Goal: Check status: Check status

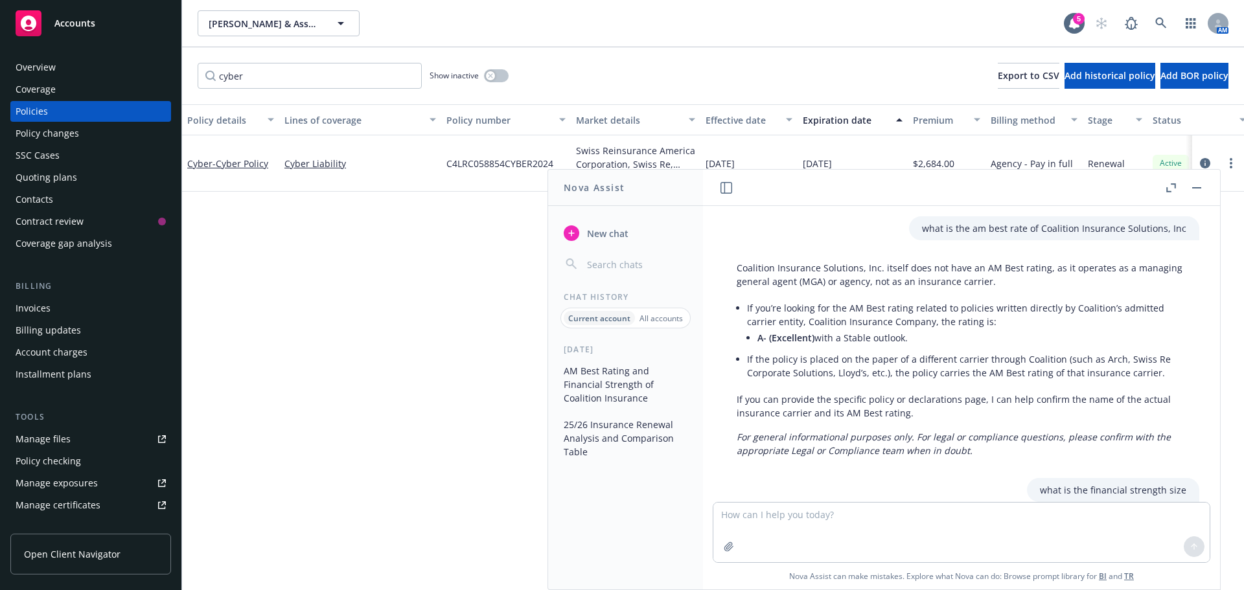
scroll to position [282, 0]
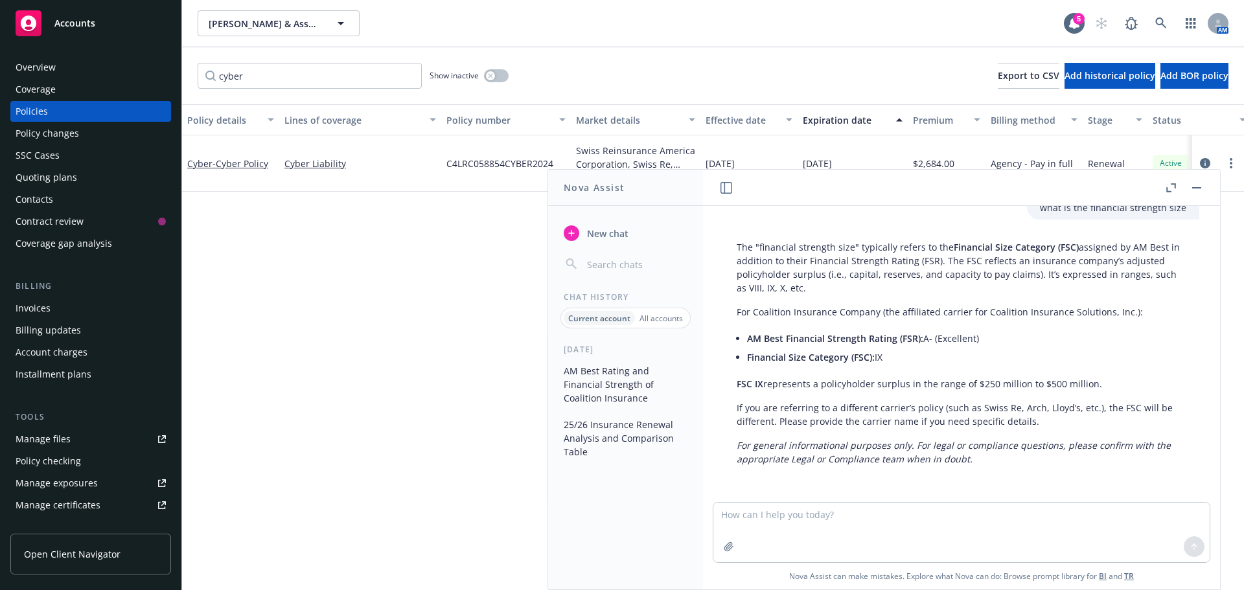
click at [1192, 188] on rect "button" at bounding box center [1196, 187] width 9 height 1
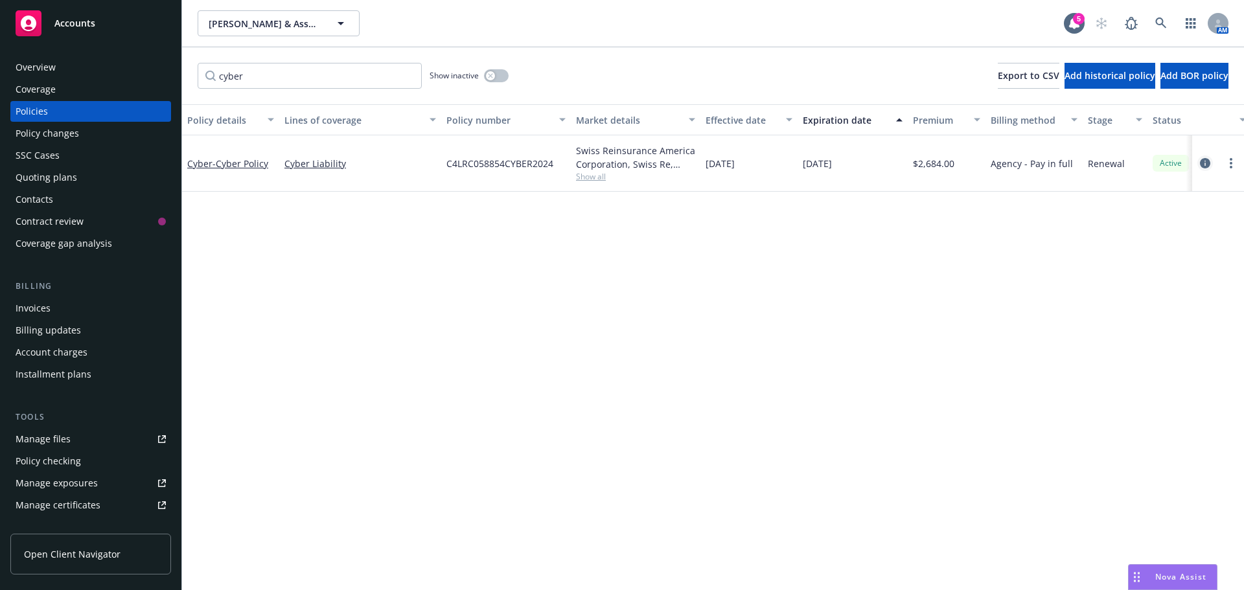
click at [1207, 165] on icon "circleInformation" at bounding box center [1205, 163] width 10 height 10
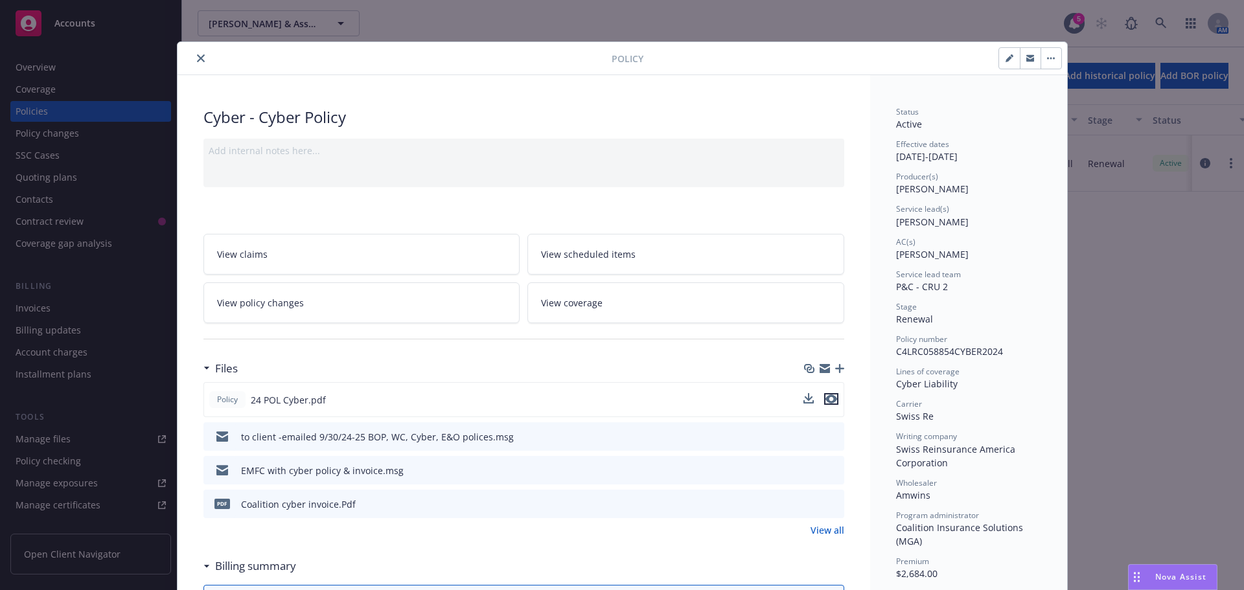
click at [825, 402] on icon "preview file" at bounding box center [831, 398] width 12 height 9
click at [1163, 571] on div "Nova Assist" at bounding box center [1172, 577] width 88 height 25
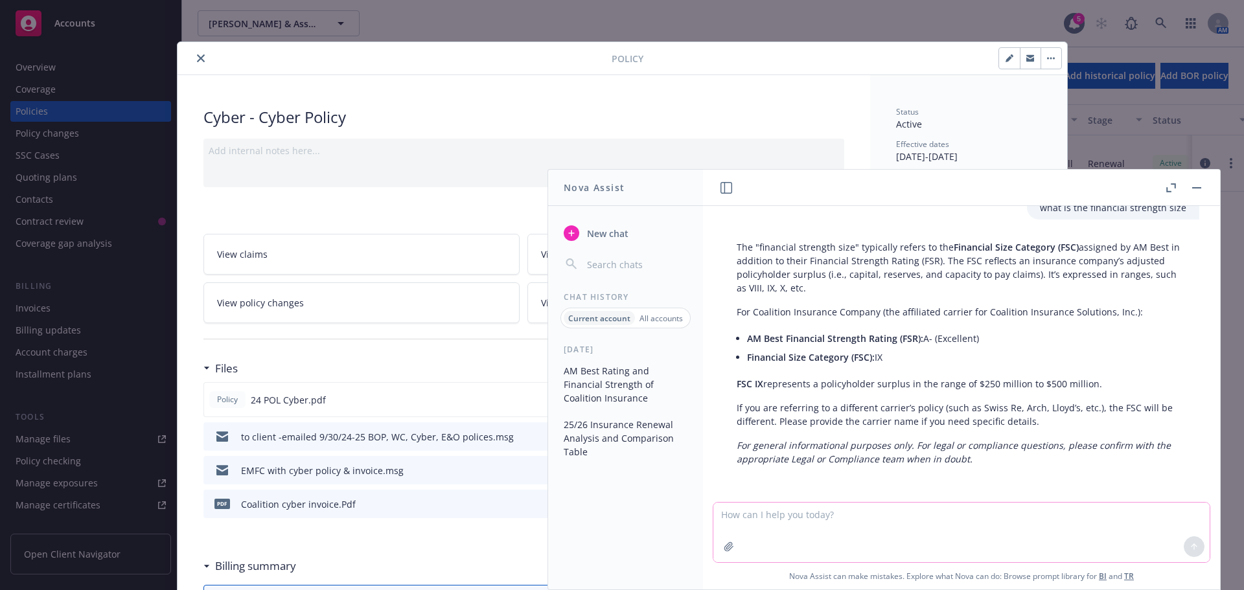
click at [891, 546] on textarea at bounding box center [961, 533] width 496 height 60
click at [1065, 513] on textarea "please provide AM Best rating for each listed carrier including financial size" at bounding box center [961, 531] width 496 height 61
paste textarea
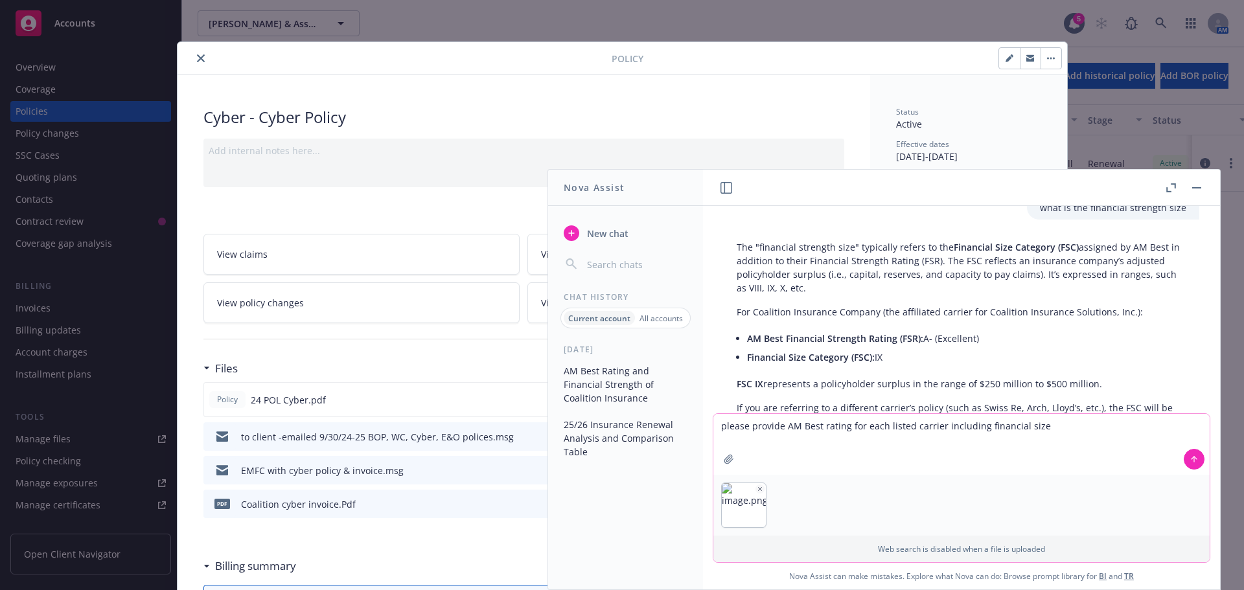
type textarea "please provide AM Best rating for each listed carrier including financial size"
click at [1189, 458] on icon at bounding box center [1193, 459] width 9 height 9
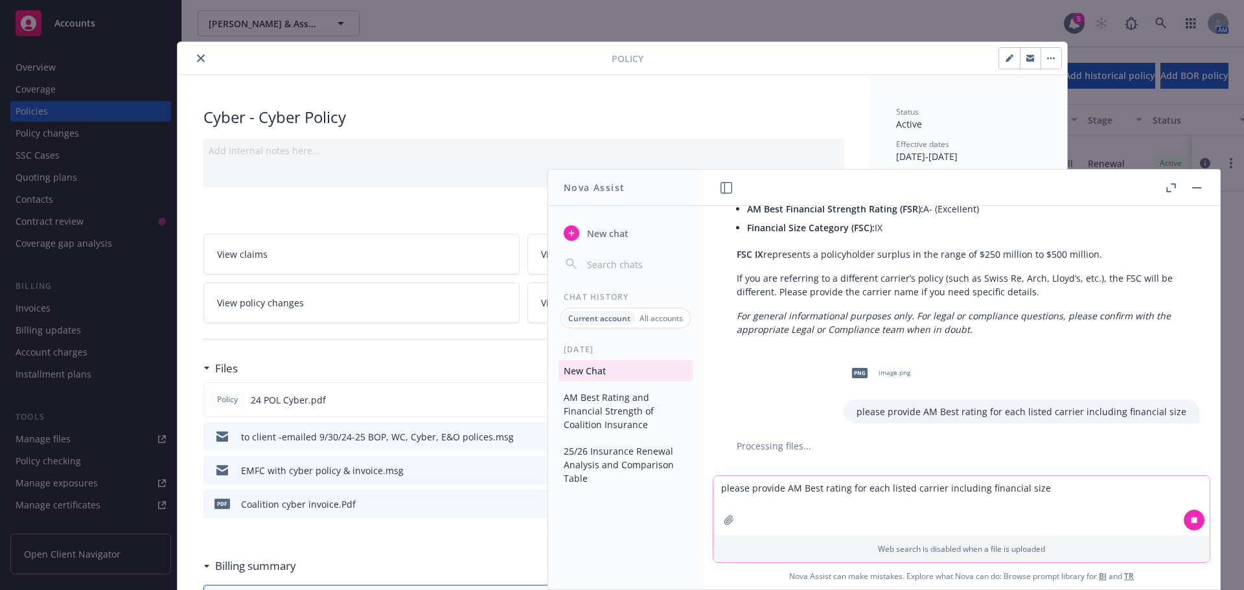
scroll to position [387, 0]
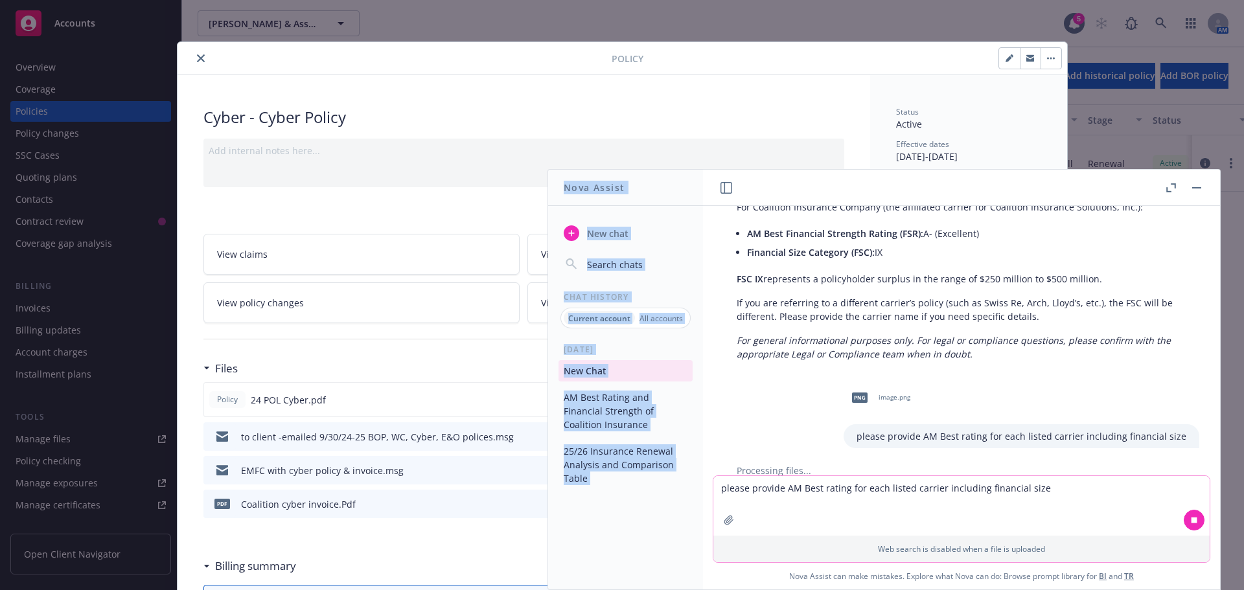
drag, startPoint x: 1055, startPoint y: 187, endPoint x: 1299, endPoint y: 295, distance: 267.1
click at [1243, 295] on html "Accounts Overview Coverage Policies Policy changes SSC Cases Quoting plans Cont…" at bounding box center [622, 295] width 1244 height 590
click at [1030, 179] on header at bounding box center [961, 188] width 517 height 36
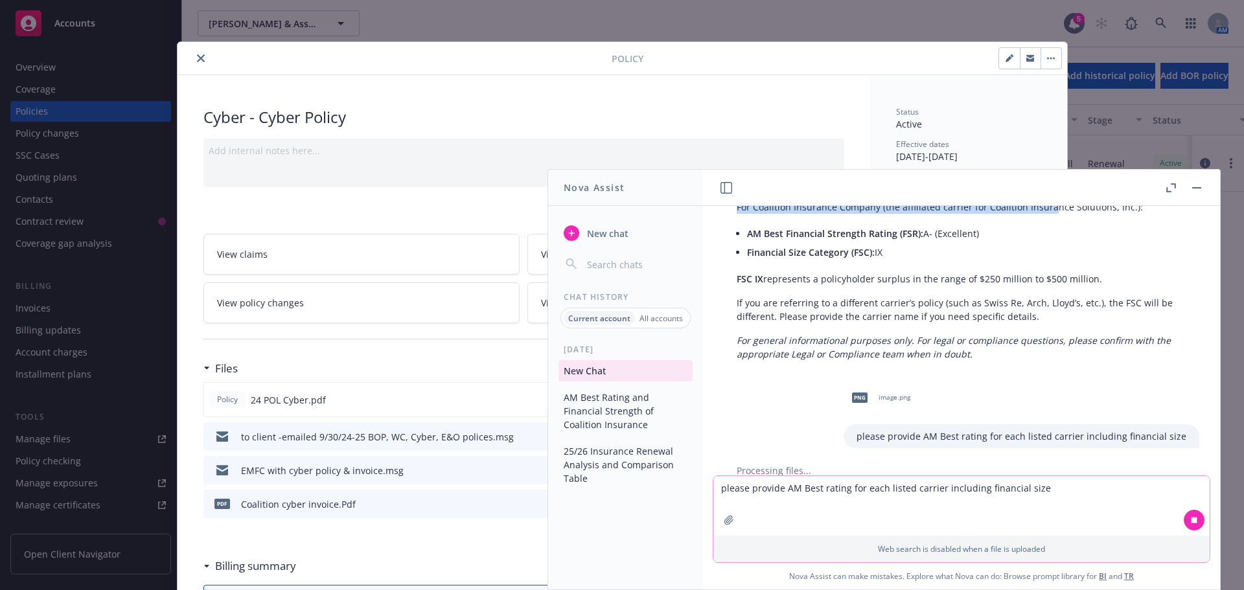
scroll to position [364, 0]
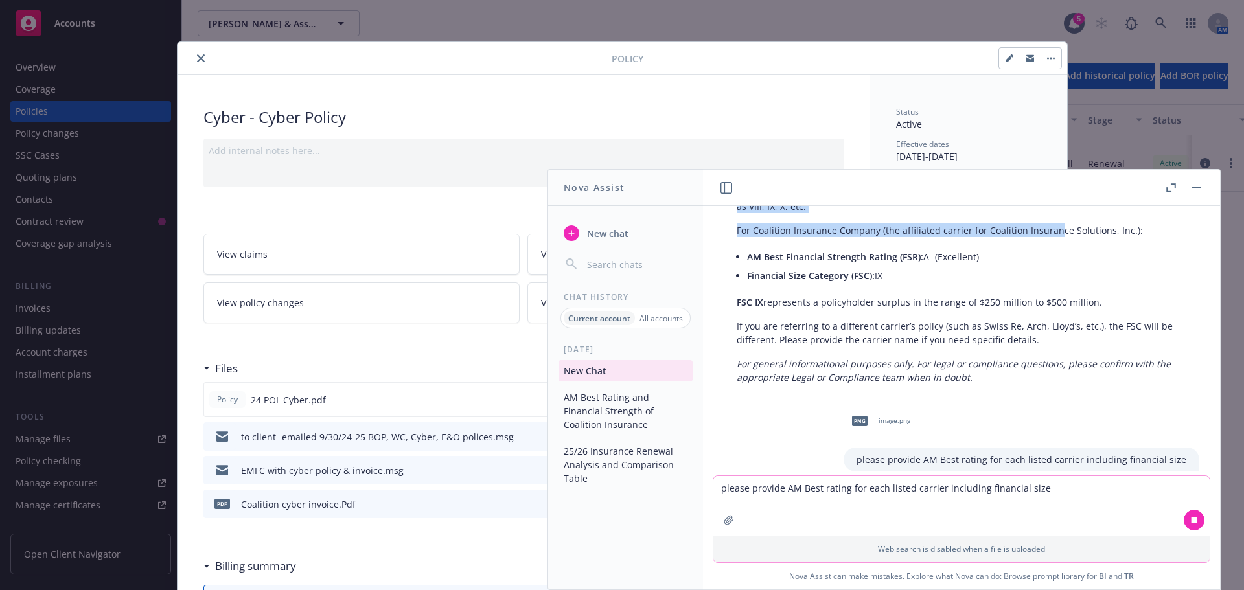
drag, startPoint x: 1027, startPoint y: 178, endPoint x: 1053, endPoint y: 226, distance: 54.5
click at [1053, 226] on div "what is the am best rate of Coalition Insurance Solutions, Inc Coalition Insura…" at bounding box center [961, 380] width 517 height 420
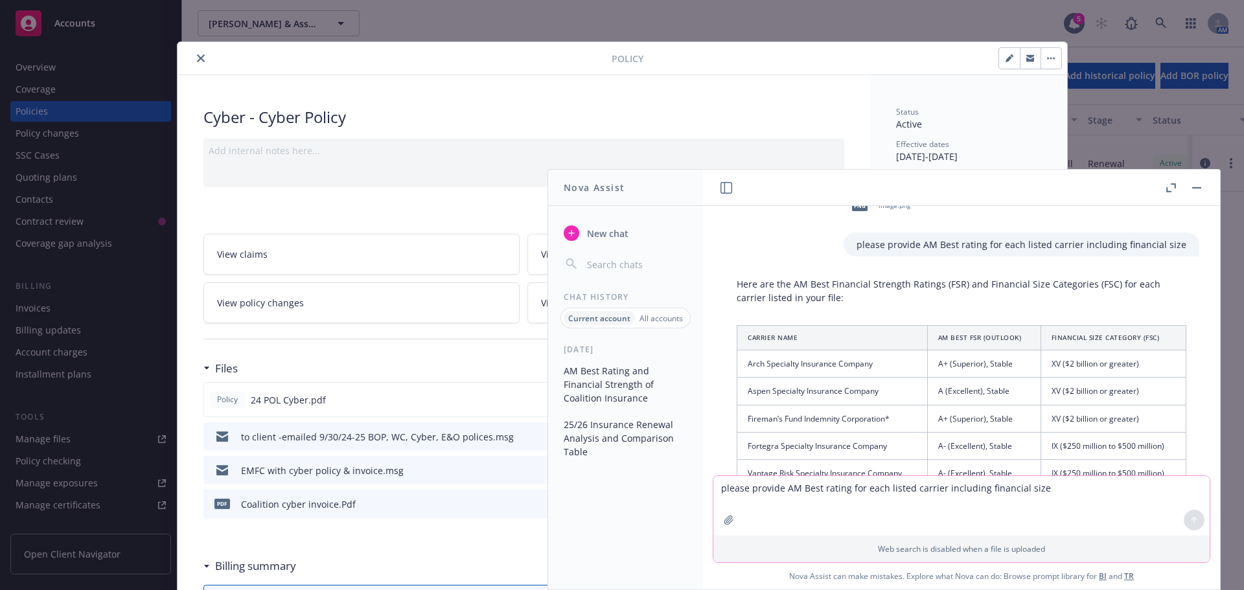
scroll to position [571, 0]
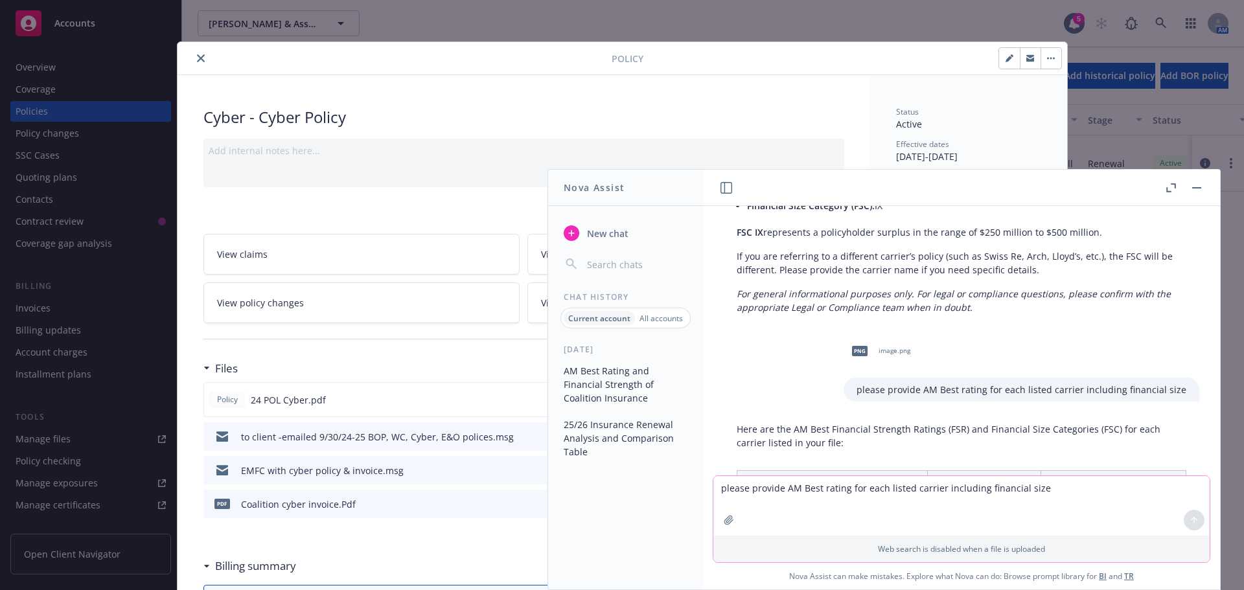
drag, startPoint x: 962, startPoint y: 188, endPoint x: 1191, endPoint y: 209, distance: 230.2
click at [1191, 209] on div "what is the am best rate of Coalition Insurance Solutions, Inc Coalition Insura…" at bounding box center [961, 380] width 517 height 420
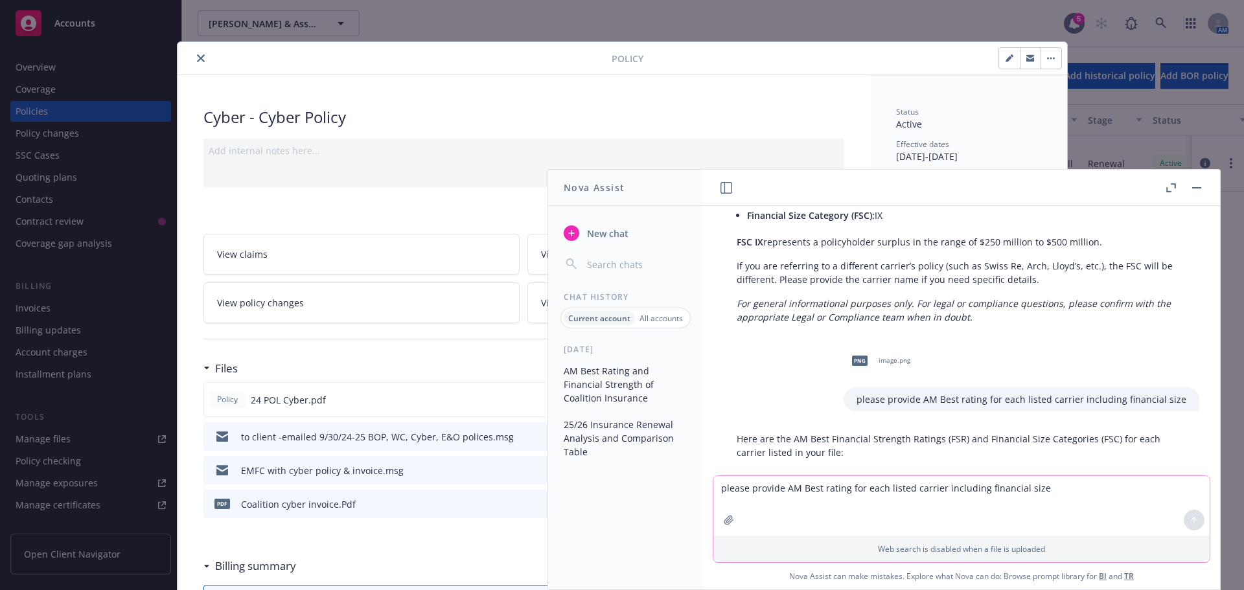
click at [1117, 179] on header at bounding box center [961, 188] width 517 height 36
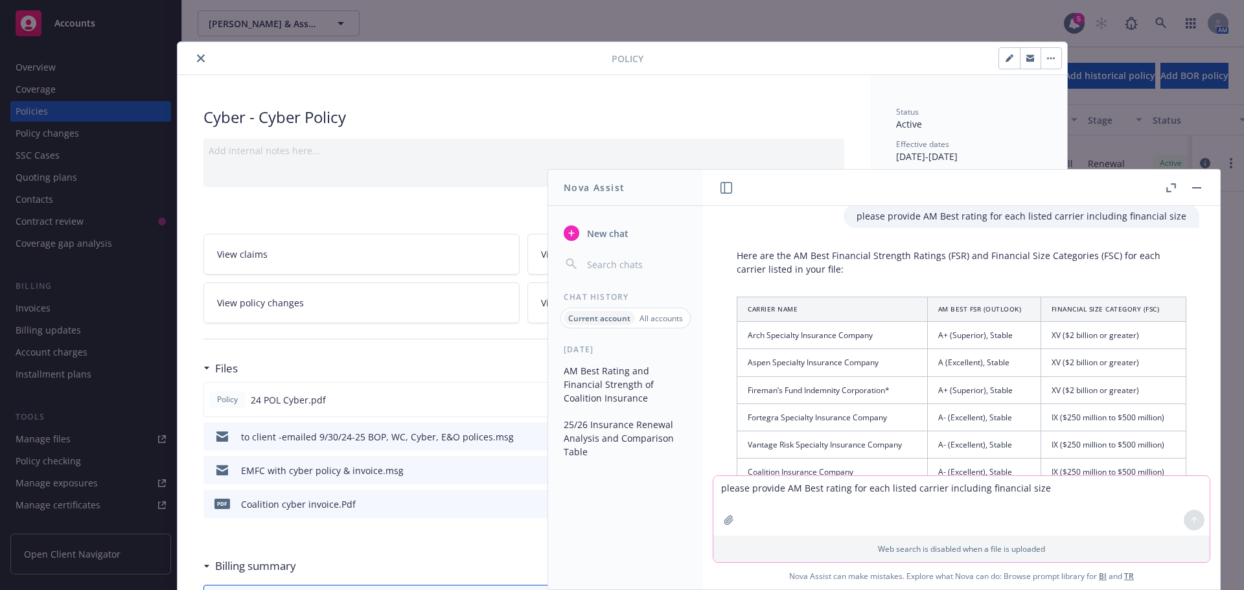
scroll to position [619, 0]
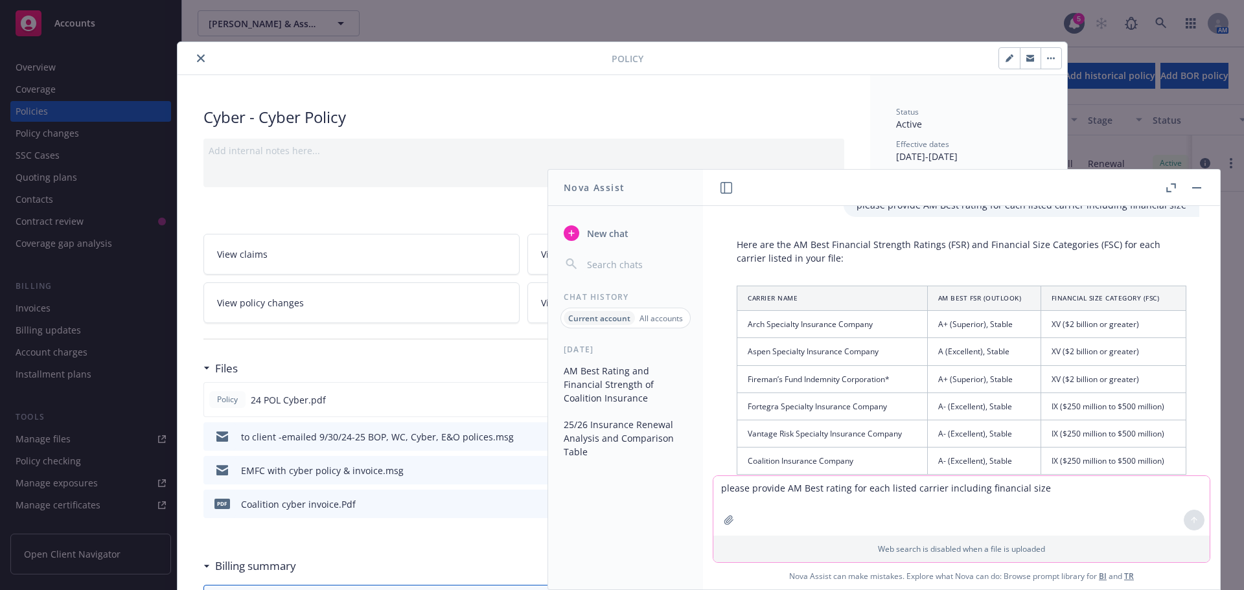
click at [846, 361] on td "Aspen Specialty Insurance Company" at bounding box center [832, 351] width 190 height 27
drag, startPoint x: 799, startPoint y: 405, endPoint x: 792, endPoint y: 405, distance: 7.8
click at [798, 405] on td "Fortegra Specialty Insurance Company" at bounding box center [832, 406] width 190 height 27
click at [779, 406] on td "Fortegra Specialty Insurance Company" at bounding box center [832, 406] width 190 height 27
drag, startPoint x: 778, startPoint y: 407, endPoint x: 744, endPoint y: 407, distance: 33.7
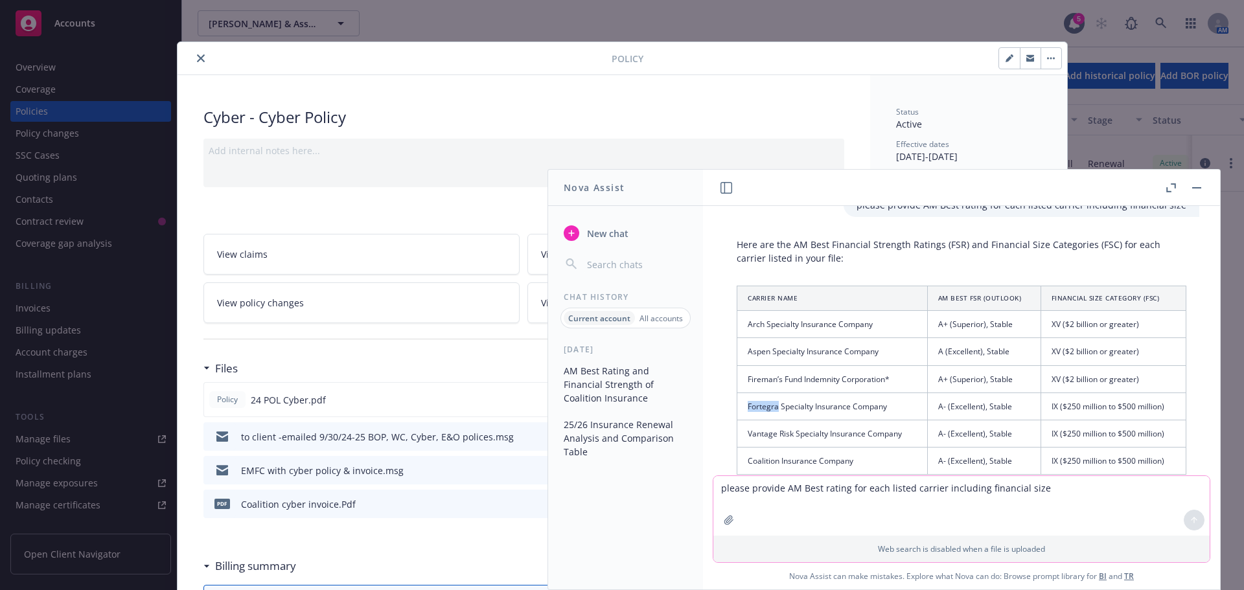
click at [744, 407] on td "Fortegra Specialty Insurance Company" at bounding box center [832, 406] width 190 height 27
copy td "Fortegra"
click at [747, 435] on td "Vantage Risk Specialty Insurance Company" at bounding box center [832, 433] width 190 height 27
drag, startPoint x: 748, startPoint y: 435, endPoint x: 797, endPoint y: 437, distance: 48.6
click at [797, 437] on td "Vantage Risk Specialty Insurance Company" at bounding box center [832, 433] width 190 height 27
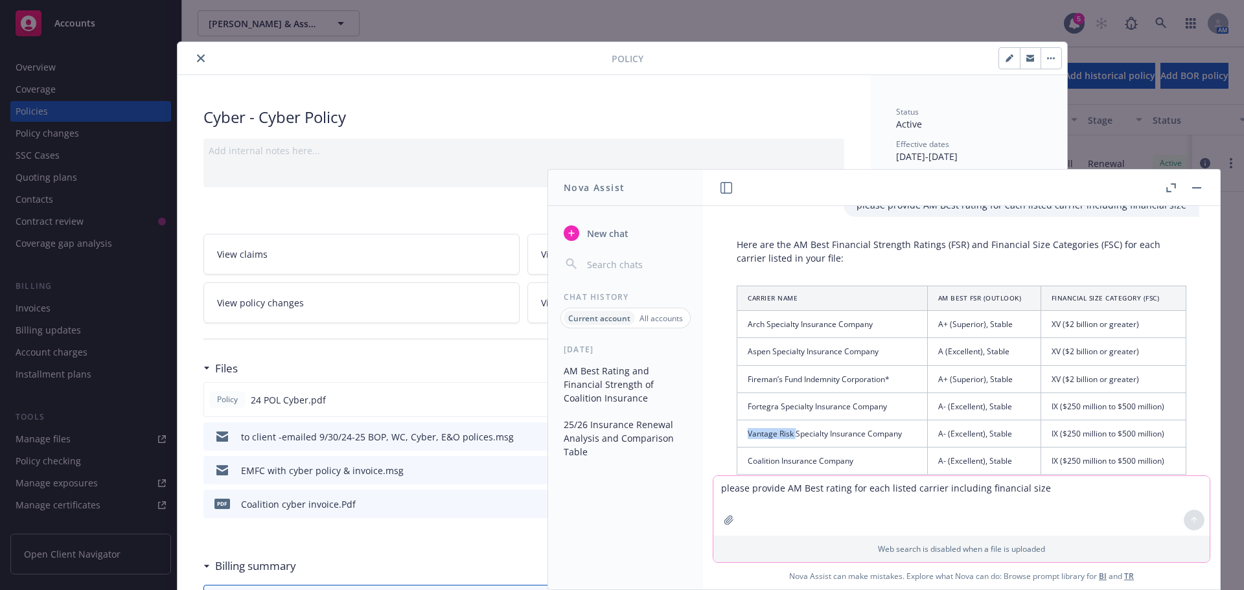
copy td "Vantage Risk"
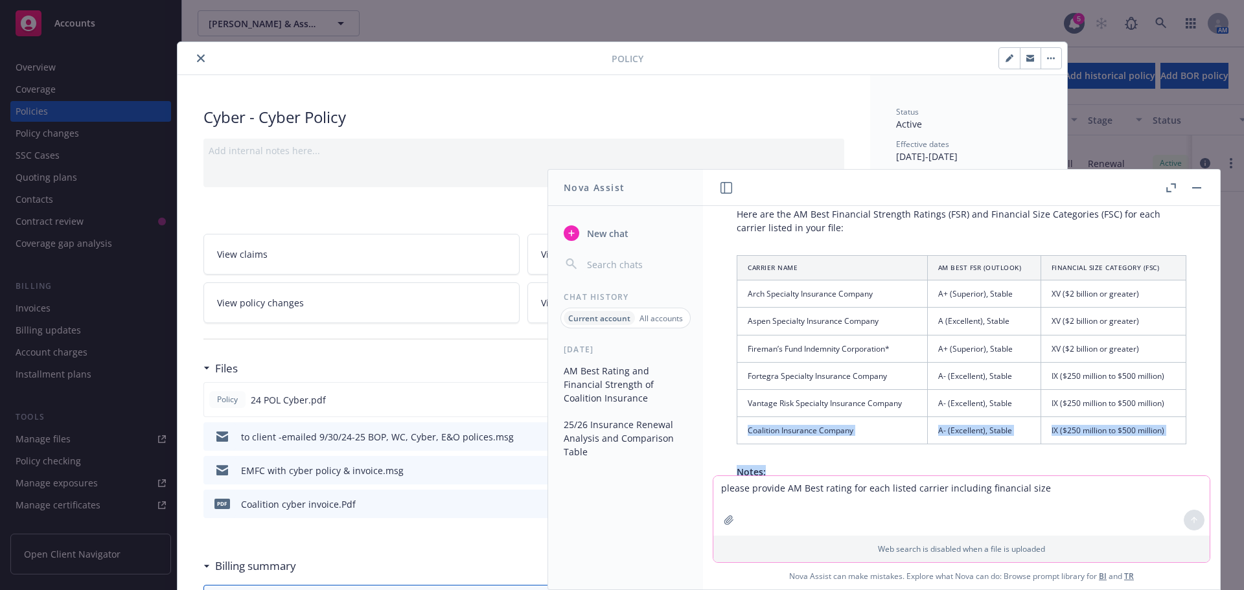
scroll to position [667, 0]
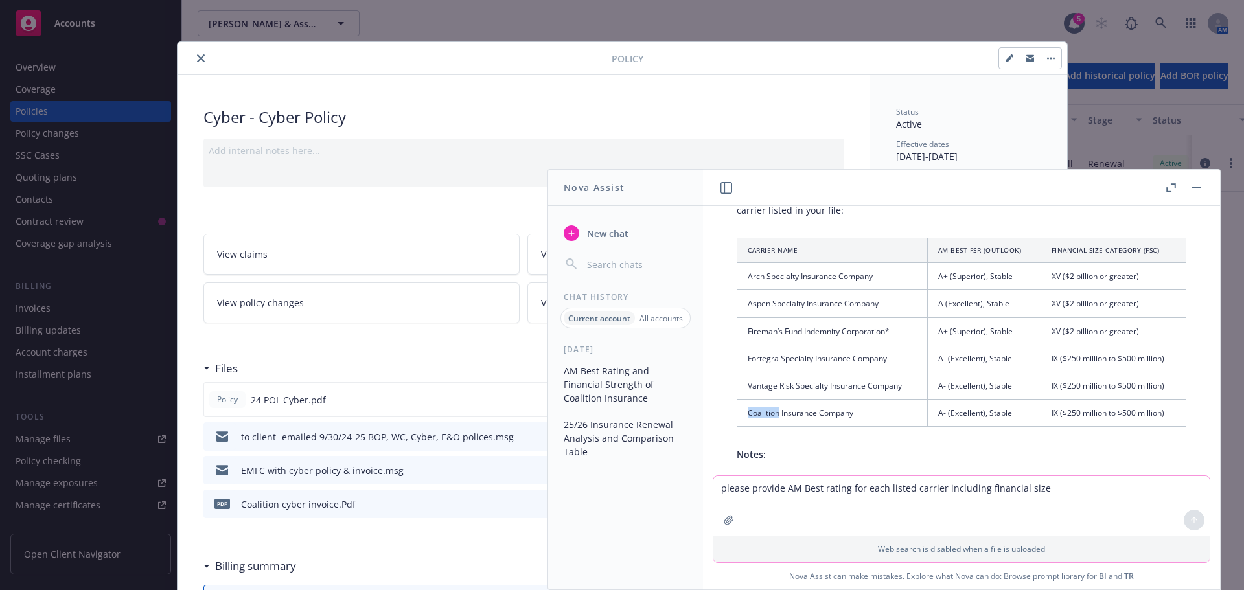
drag, startPoint x: 744, startPoint y: 463, endPoint x: 779, endPoint y: 406, distance: 67.2
click at [779, 406] on td "Coalition Insurance Company" at bounding box center [832, 413] width 190 height 27
copy td "Coalition"
click at [193, 63] on button "close" at bounding box center [201, 59] width 16 height 16
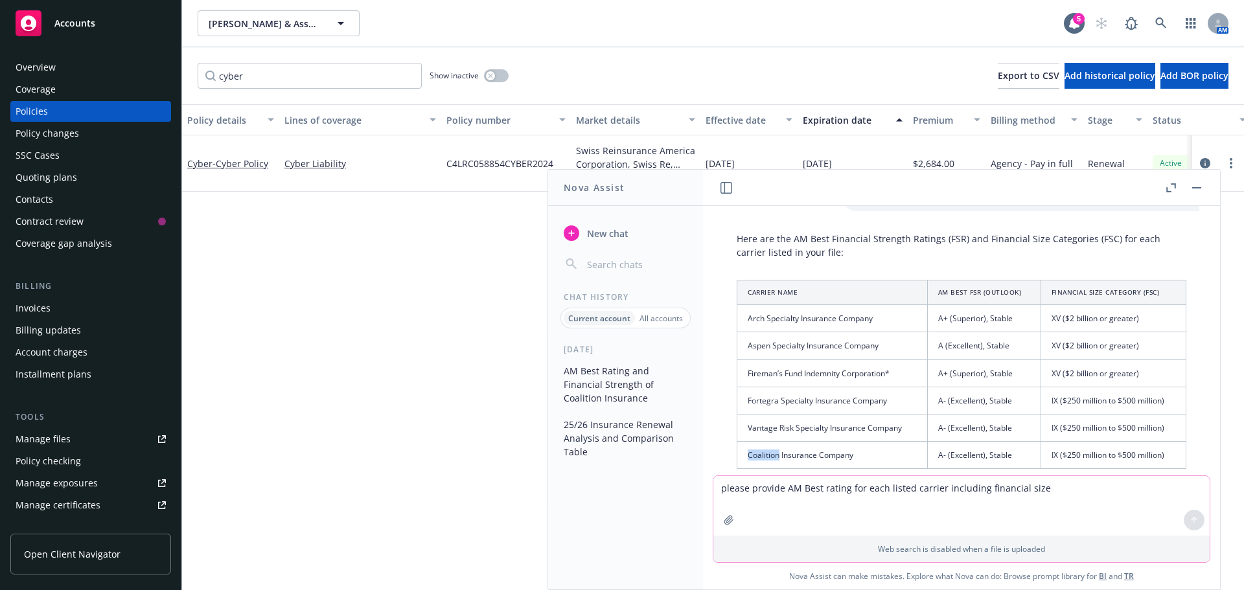
scroll to position [602, 0]
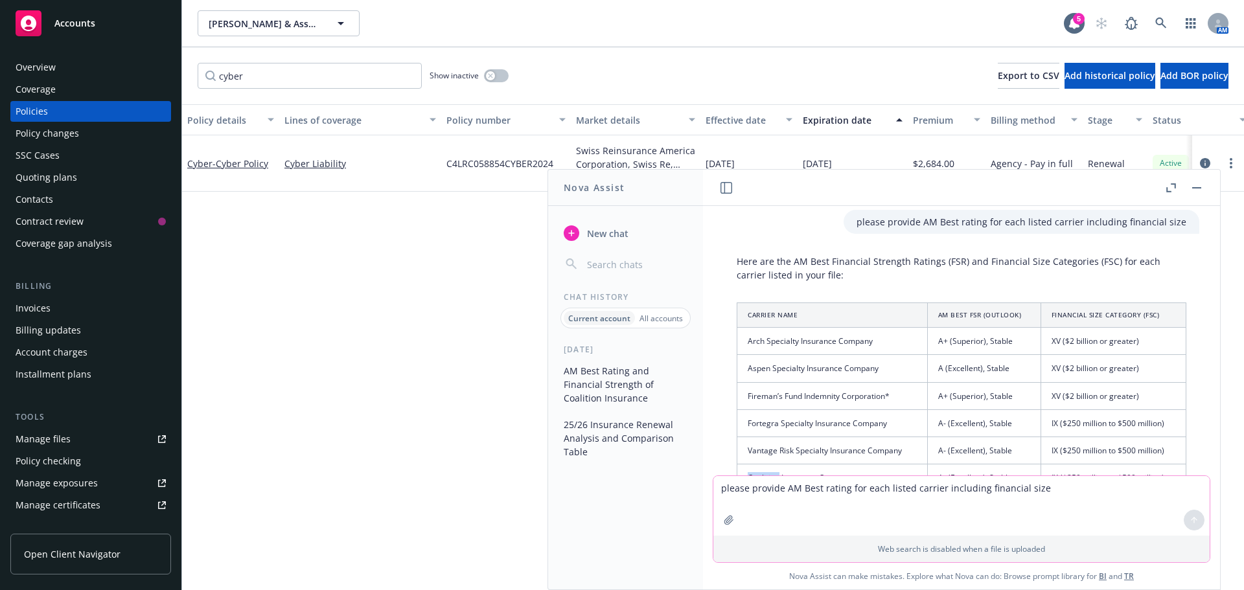
click at [1193, 188] on button "button" at bounding box center [1197, 188] width 16 height 16
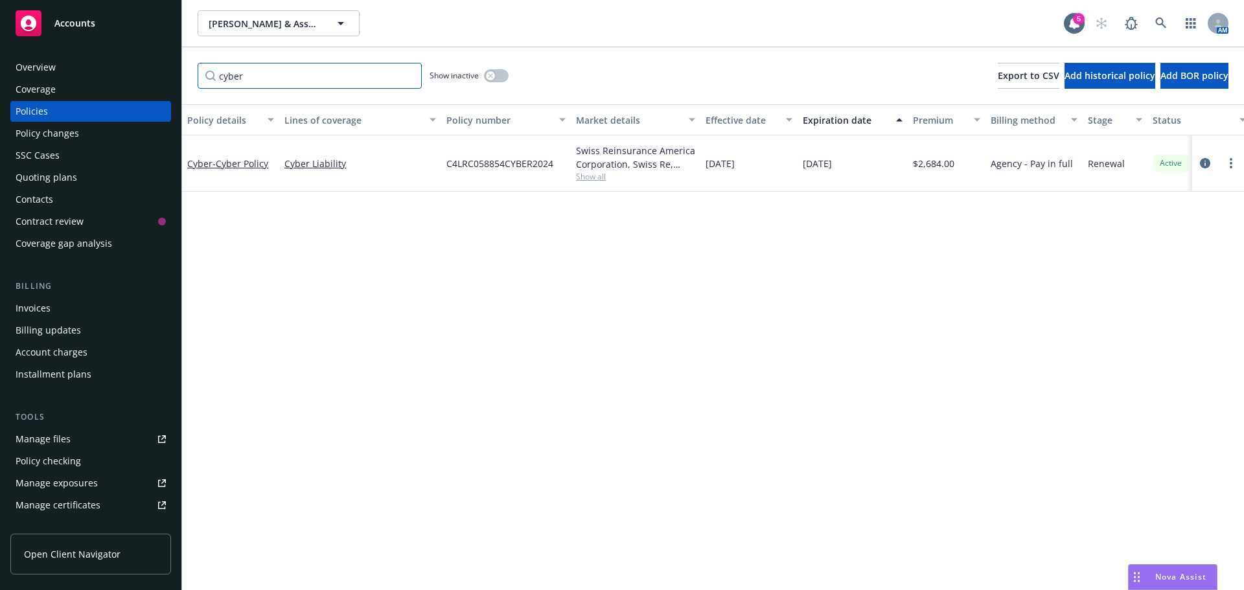
drag, startPoint x: 251, startPoint y: 73, endPoint x: 193, endPoint y: 76, distance: 58.4
click at [193, 76] on div "cyber Show inactive Export to CSV Add historical policy Add BOR policy" at bounding box center [713, 75] width 1062 height 57
click at [506, 74] on button "button" at bounding box center [496, 75] width 25 height 13
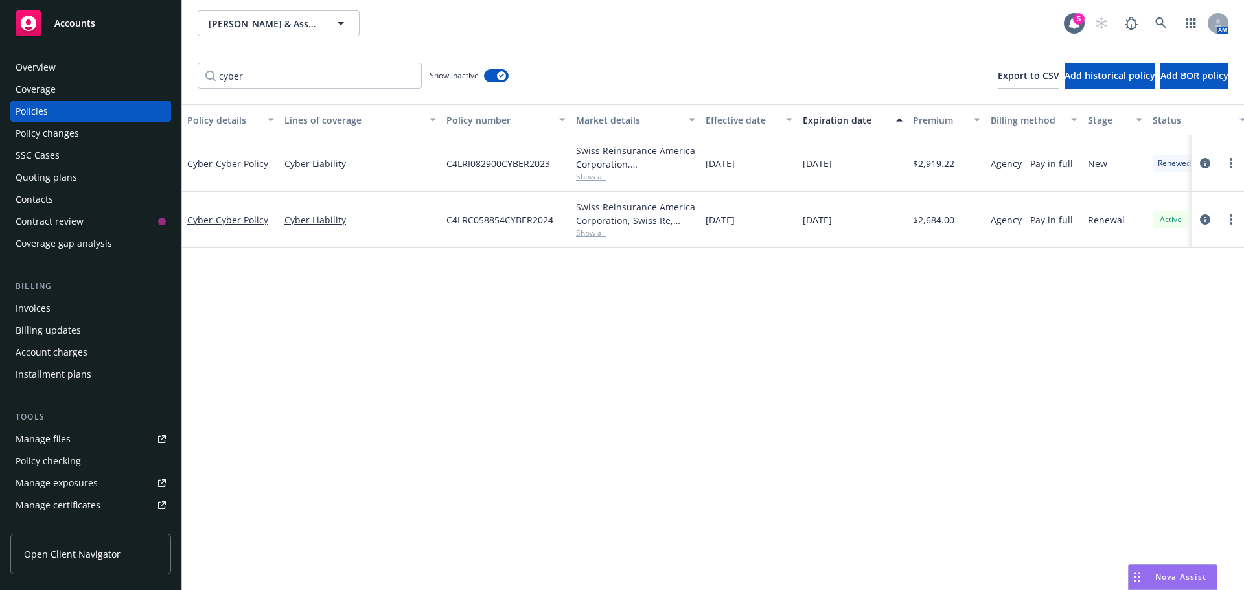
click at [47, 175] on div "Quoting plans" at bounding box center [47, 177] width 62 height 21
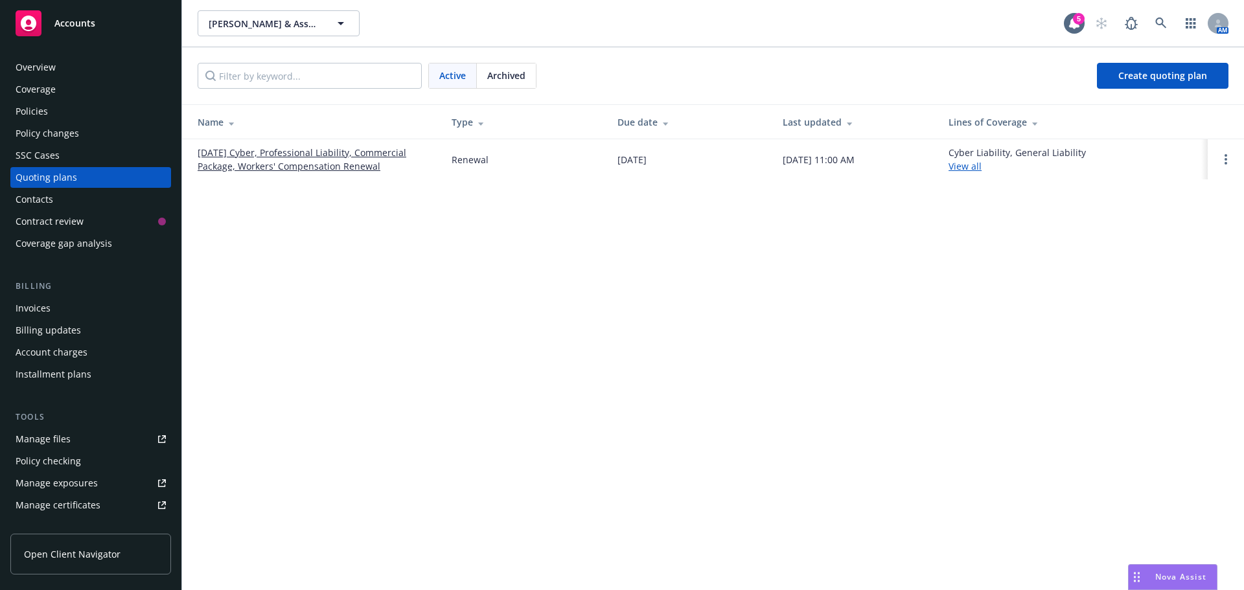
click at [503, 77] on span "Archived" at bounding box center [506, 76] width 38 height 14
click at [279, 155] on link "[DATE] Cyber, Professional Liability, Workers' Compensation, Commercial Package…" at bounding box center [314, 159] width 233 height 27
